Goal: Communication & Community: Ask a question

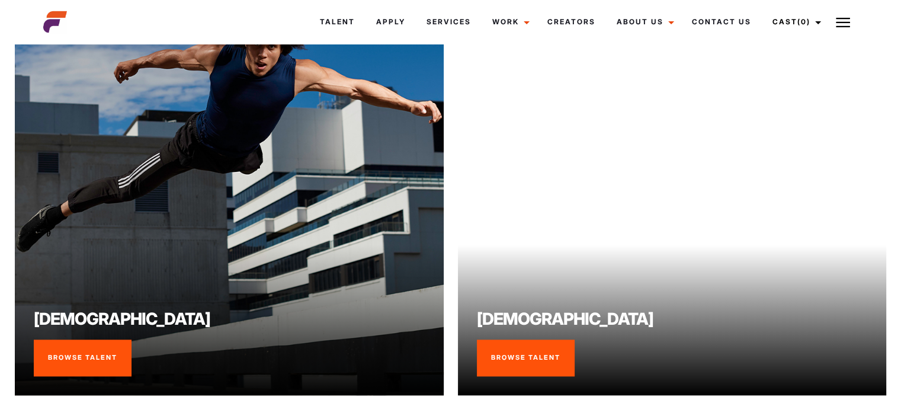
scroll to position [919, 0]
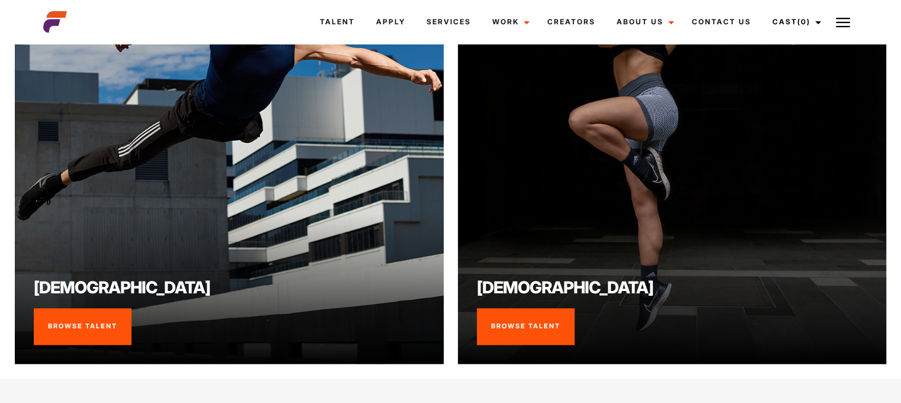
click at [520, 308] on link "Browse Talent" at bounding box center [526, 326] width 98 height 37
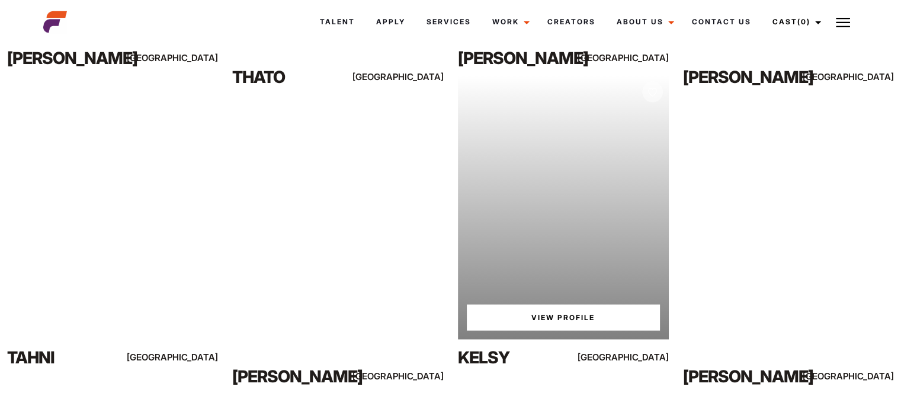
scroll to position [2583, 0]
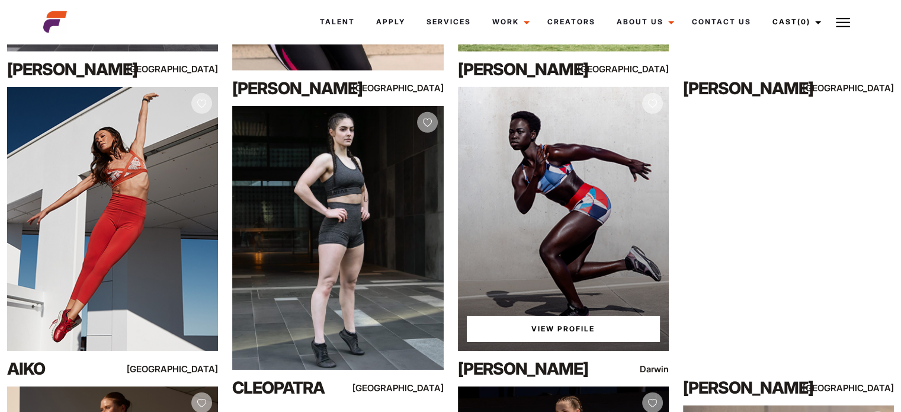
scroll to position [3768, 0]
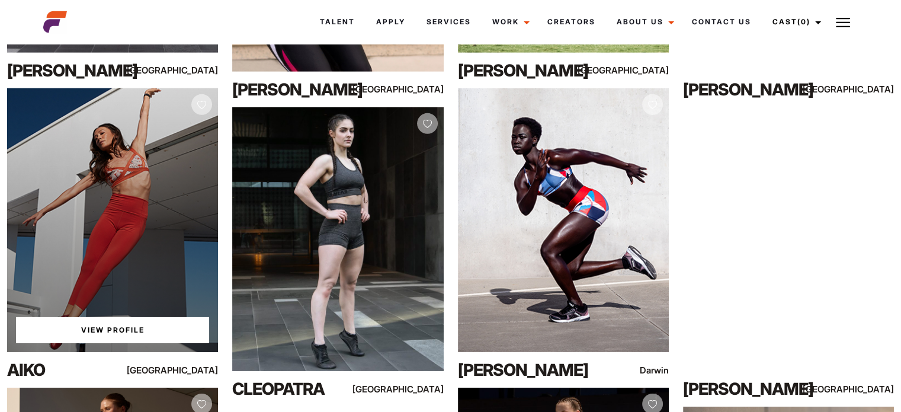
click at [164, 251] on div "View Profile" at bounding box center [112, 220] width 211 height 264
click at [121, 324] on link "View Profile" at bounding box center [112, 330] width 193 height 26
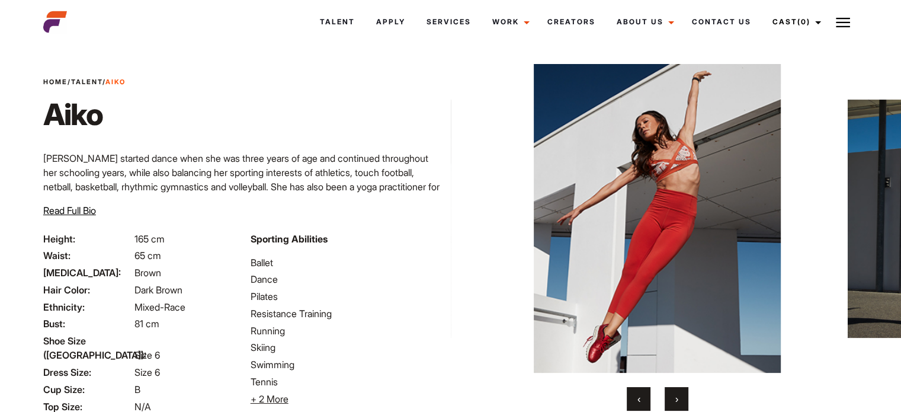
scroll to position [9, 0]
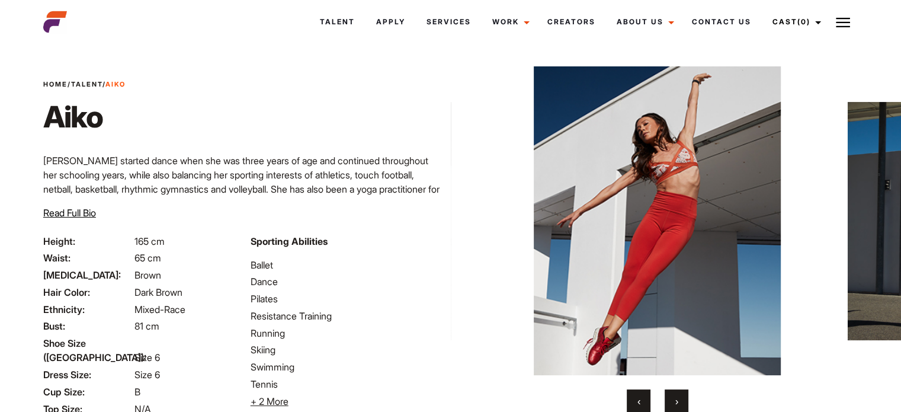
click at [678, 399] on span "›" at bounding box center [676, 401] width 3 height 12
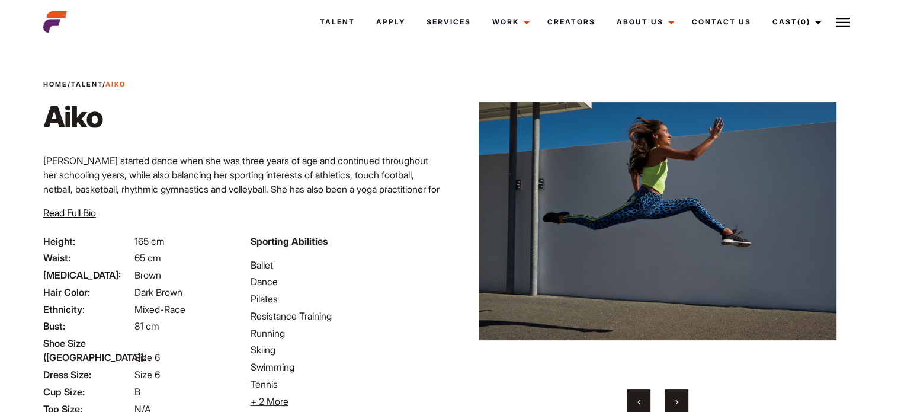
click at [678, 399] on span "›" at bounding box center [676, 401] width 3 height 12
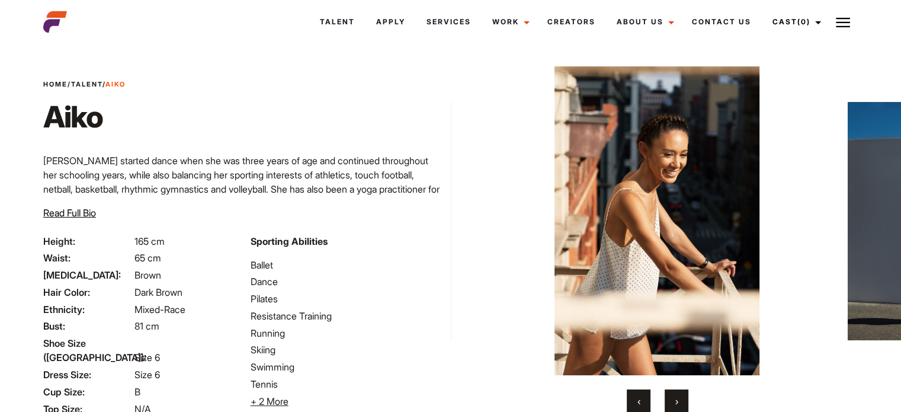
click at [678, 399] on span "›" at bounding box center [676, 401] width 3 height 12
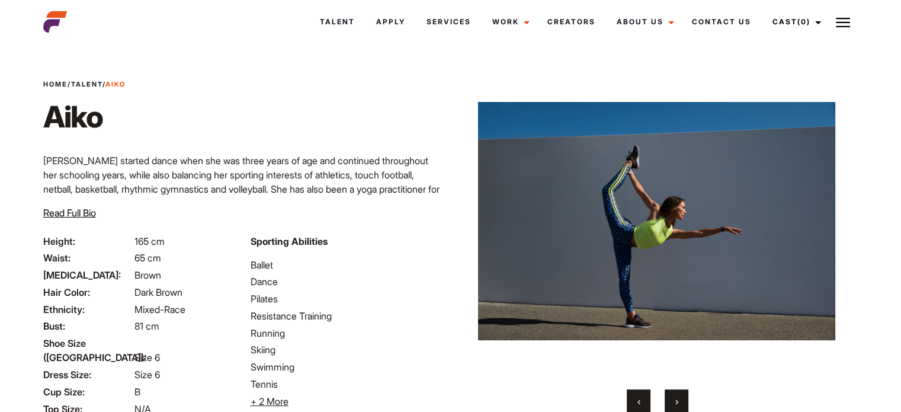
click at [678, 399] on span "›" at bounding box center [676, 401] width 3 height 12
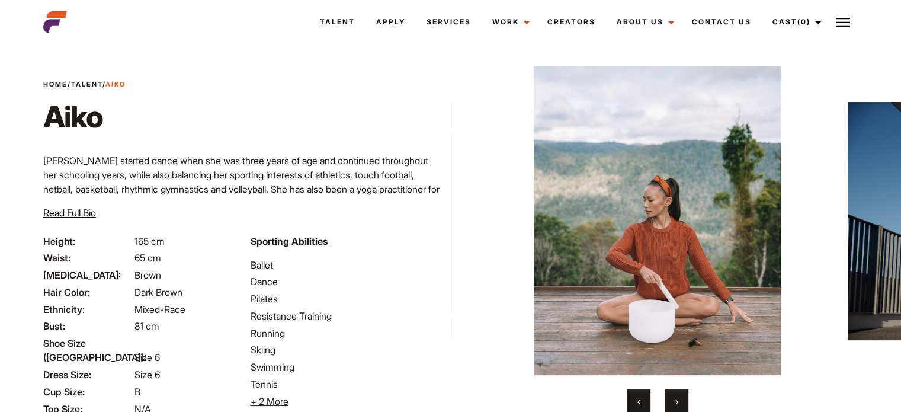
click at [678, 399] on span "›" at bounding box center [676, 401] width 3 height 12
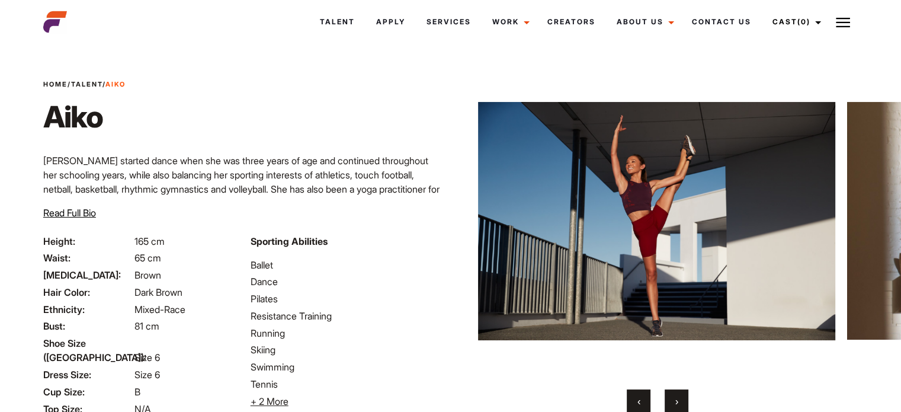
click at [640, 400] on span "‹" at bounding box center [639, 401] width 3 height 12
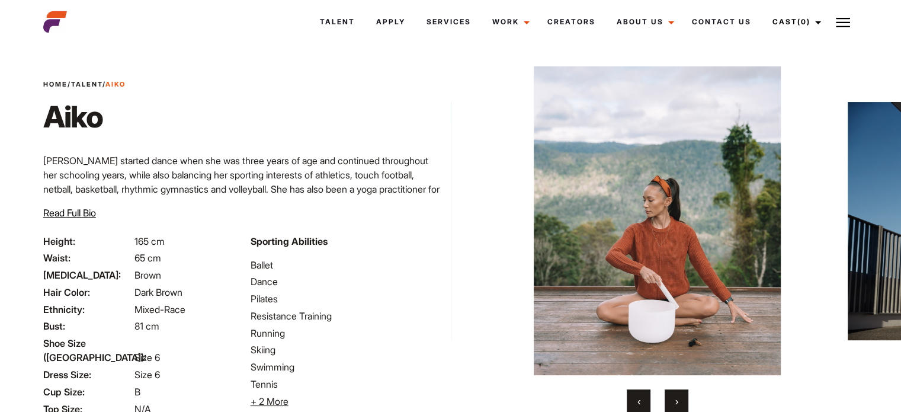
click at [671, 405] on button "›" at bounding box center [677, 401] width 24 height 24
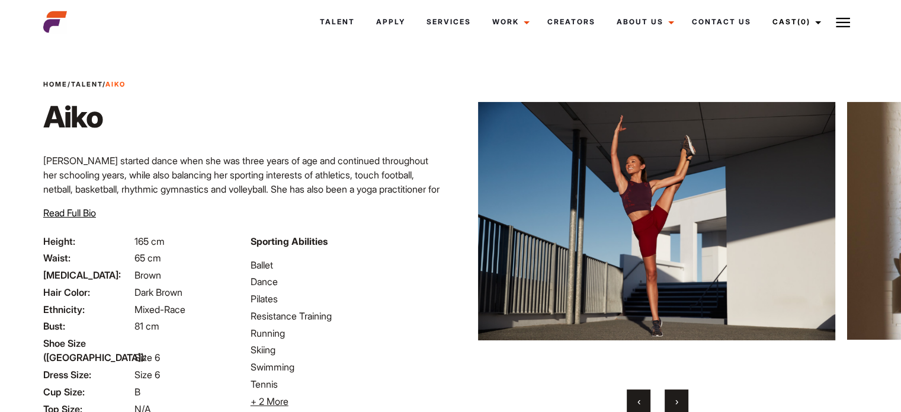
click at [671, 405] on button "›" at bounding box center [677, 401] width 24 height 24
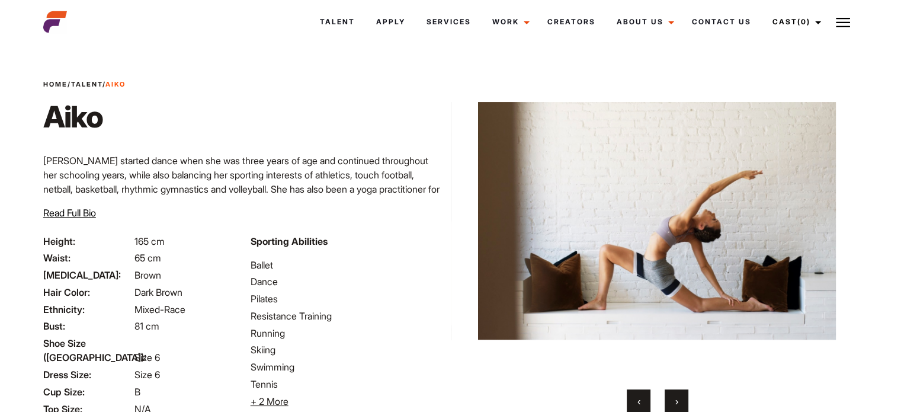
click at [671, 405] on button "›" at bounding box center [677, 401] width 24 height 24
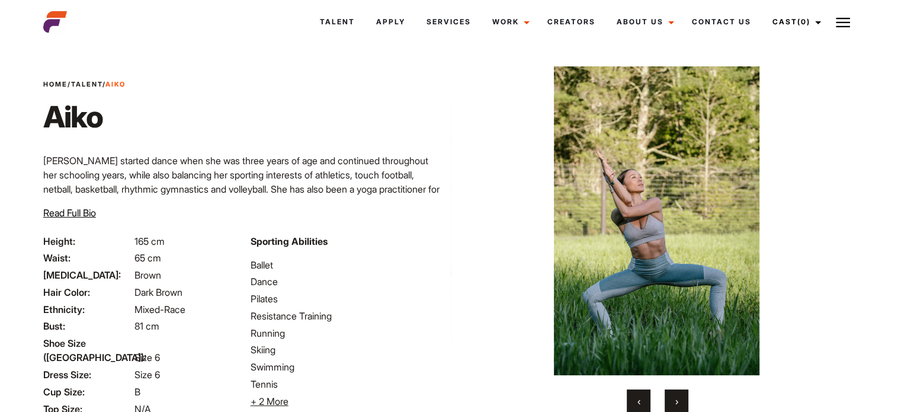
click at [671, 405] on button "›" at bounding box center [677, 401] width 24 height 24
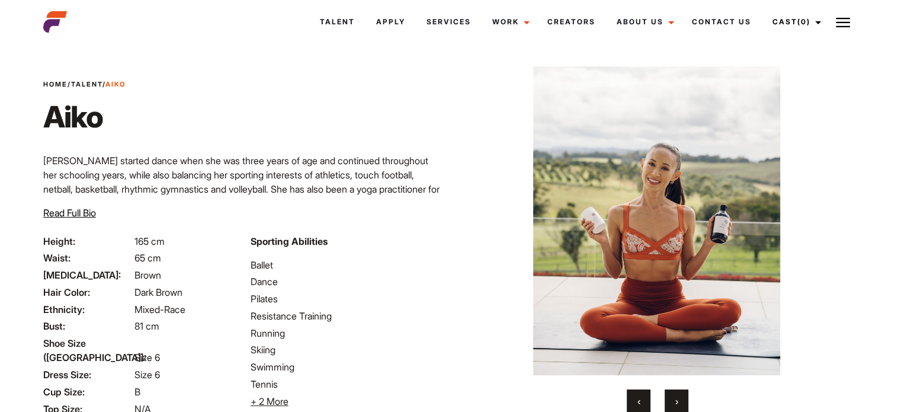
click at [671, 405] on button "›" at bounding box center [677, 401] width 24 height 24
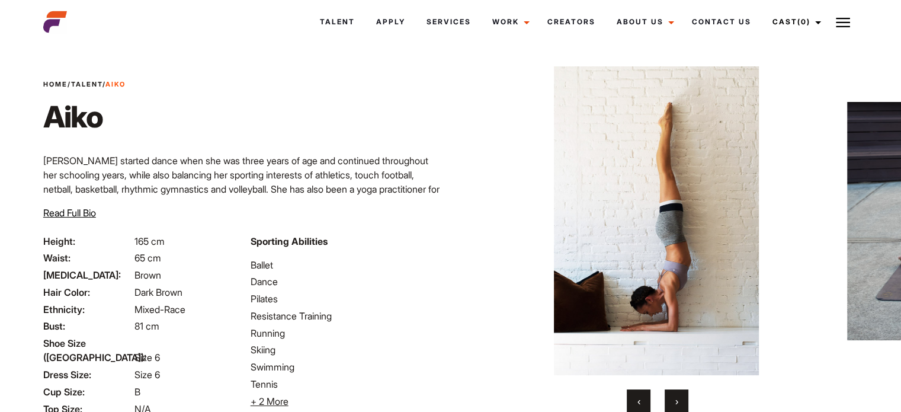
click at [671, 405] on button "›" at bounding box center [677, 401] width 24 height 24
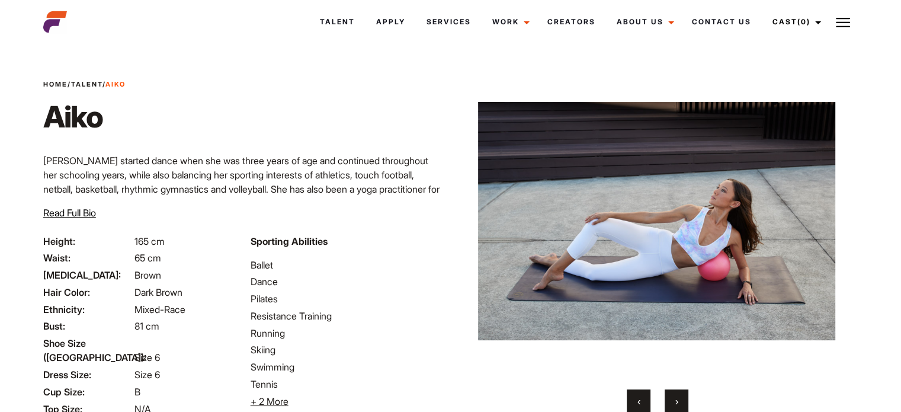
click at [671, 405] on button "›" at bounding box center [677, 401] width 24 height 24
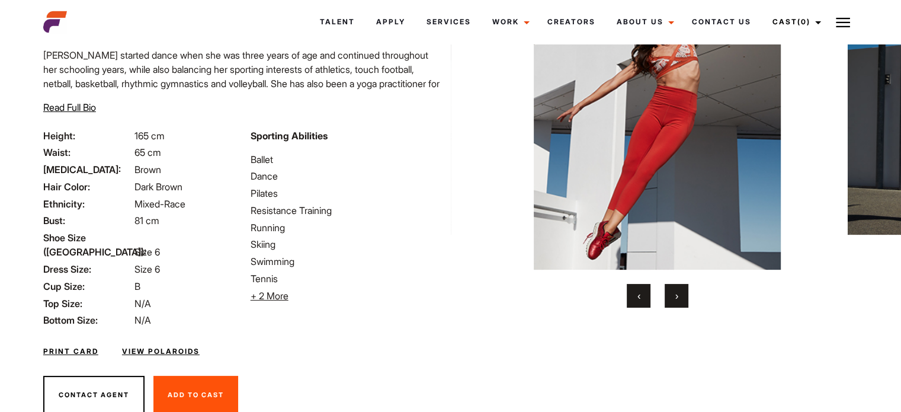
scroll to position [0, 0]
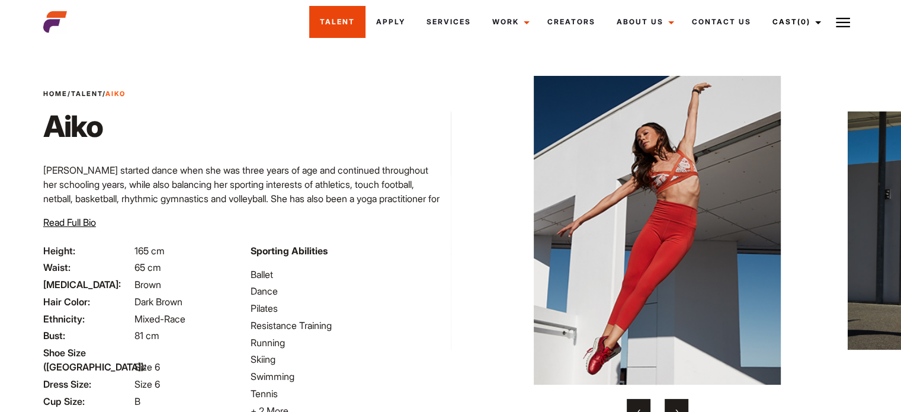
click at [343, 17] on link "Talent" at bounding box center [337, 22] width 56 height 32
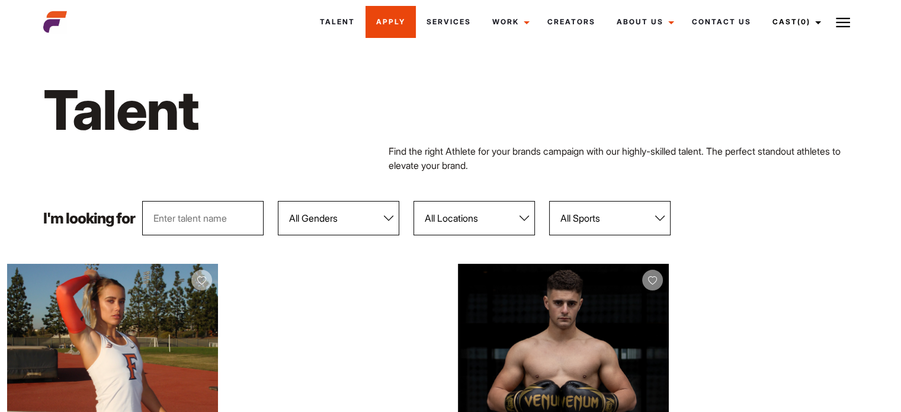
click at [388, 21] on link "Apply" at bounding box center [391, 22] width 50 height 32
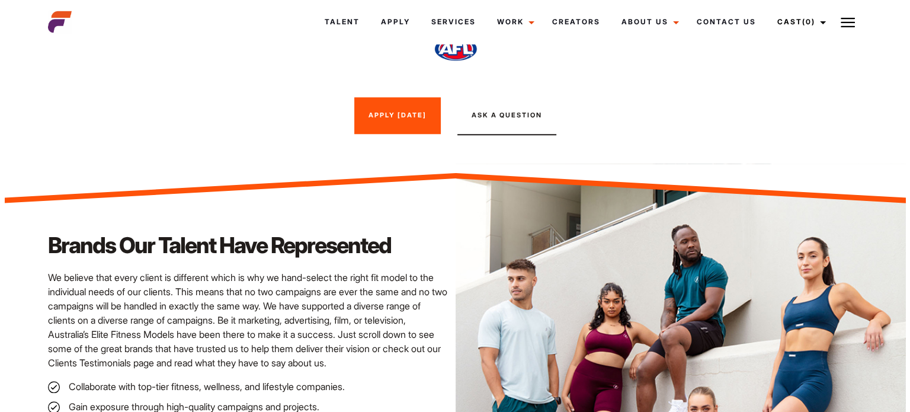
scroll to position [1059, 0]
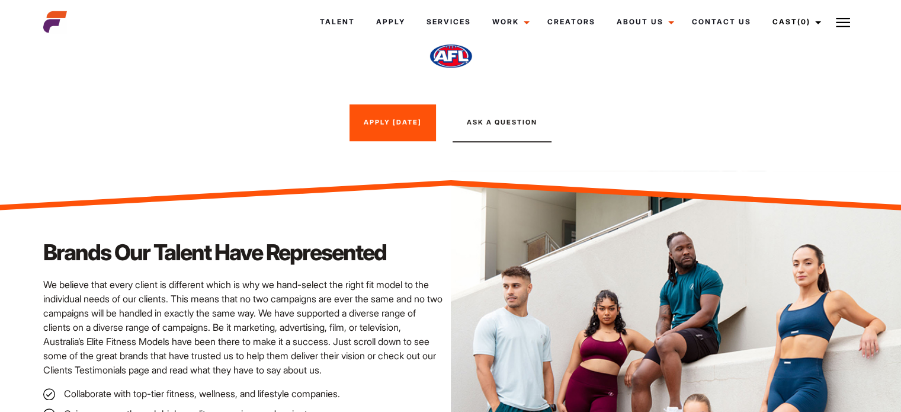
click at [493, 124] on button "Ask A Question" at bounding box center [502, 123] width 99 height 38
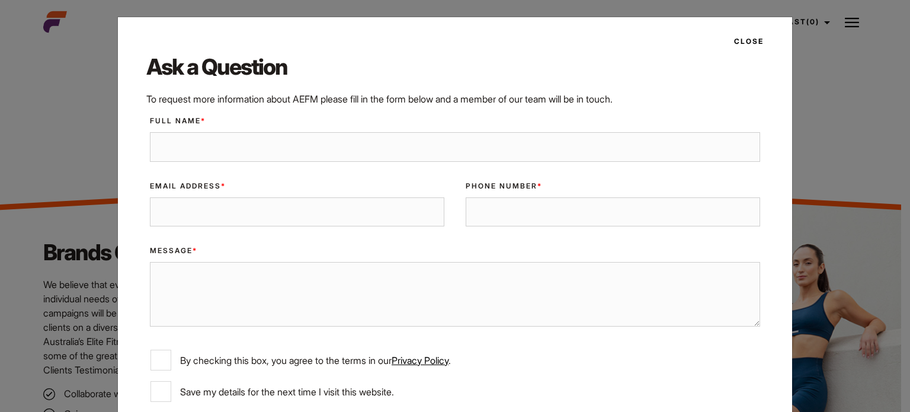
click at [197, 138] on input "Full Name *" at bounding box center [455, 147] width 610 height 30
type input "s"
type input "[PERSON_NAME]"
click at [164, 201] on input "Email Address *" at bounding box center [297, 212] width 294 height 30
type input "[EMAIL_ADDRESS][DOMAIN_NAME]"
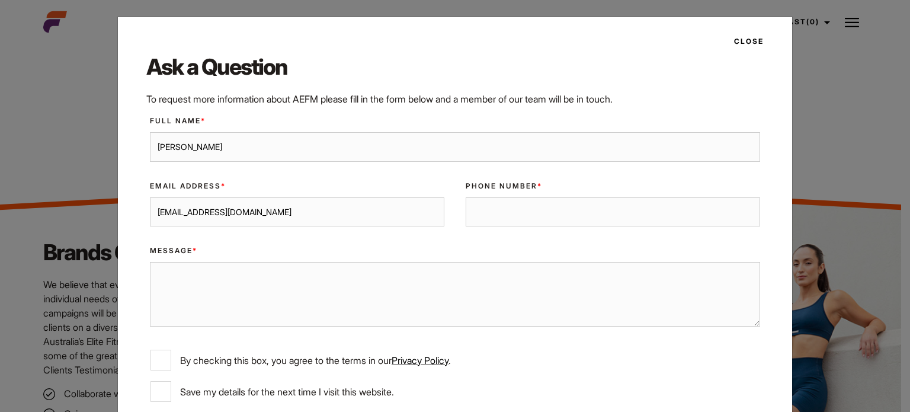
type input "021326737"
click at [168, 284] on textarea "Message *" at bounding box center [455, 294] width 610 height 64
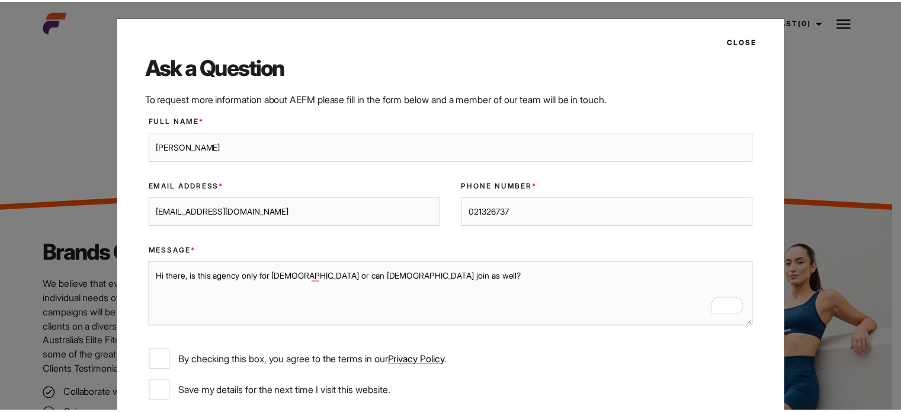
scroll to position [86, 0]
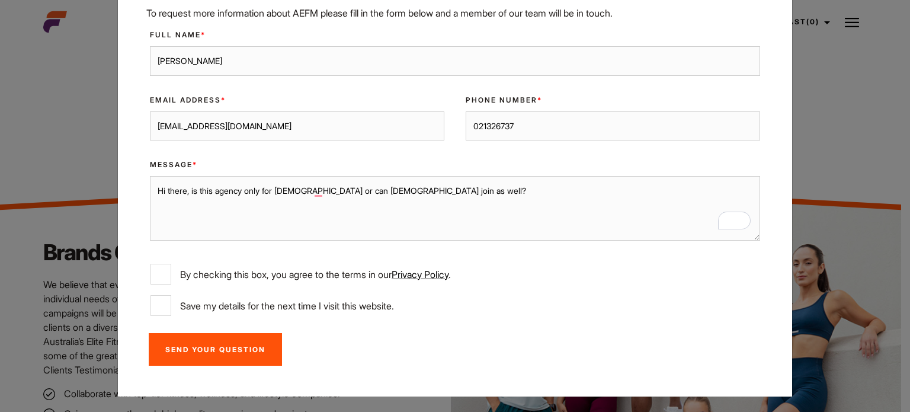
type textarea "Hi there, is this agency only for [DEMOGRAPHIC_DATA] or can [DEMOGRAPHIC_DATA] …"
click at [156, 270] on input "By checking this box, you agree to the terms in our Privacy Policy ." at bounding box center [160, 274] width 21 height 21
checkbox input "true"
click at [189, 347] on input "Send Your Question" at bounding box center [215, 349] width 133 height 33
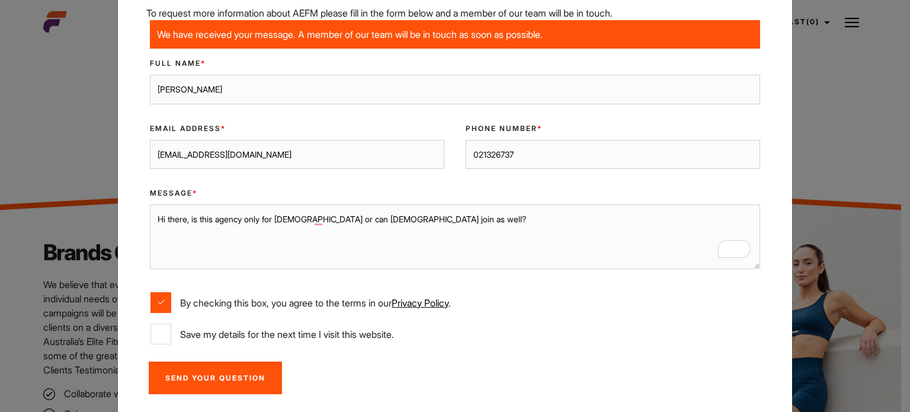
click at [832, 56] on div "Close Ask a Question To request more information about AEFM please fill in the …" at bounding box center [455, 206] width 910 height 412
